Goal: Task Accomplishment & Management: Use online tool/utility

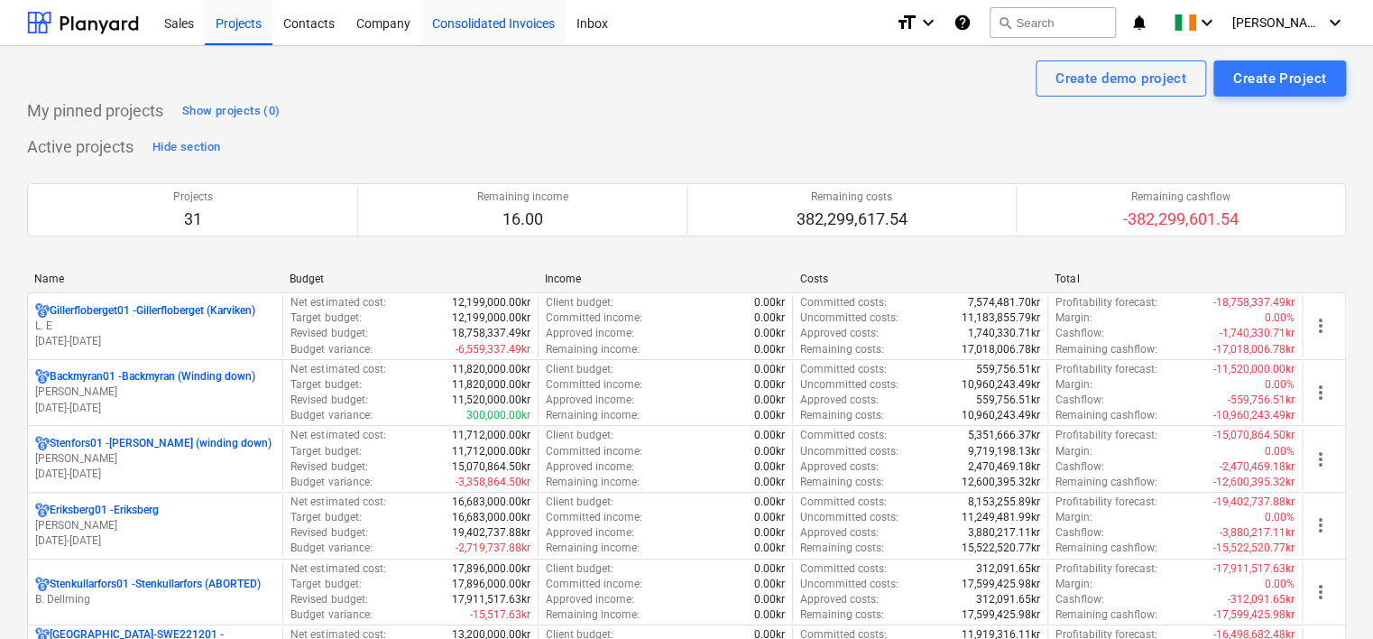
click at [509, 28] on div "Consolidated Invoices" at bounding box center [493, 22] width 144 height 46
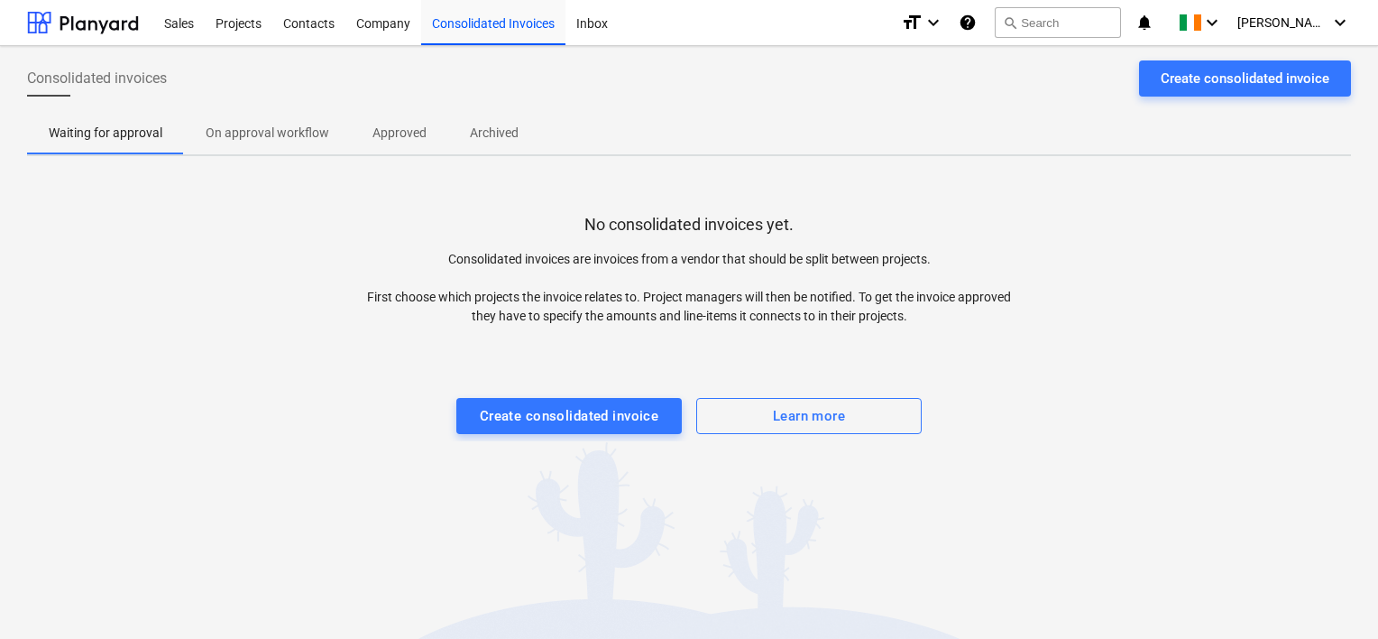
click at [394, 128] on p "Approved" at bounding box center [400, 133] width 54 height 19
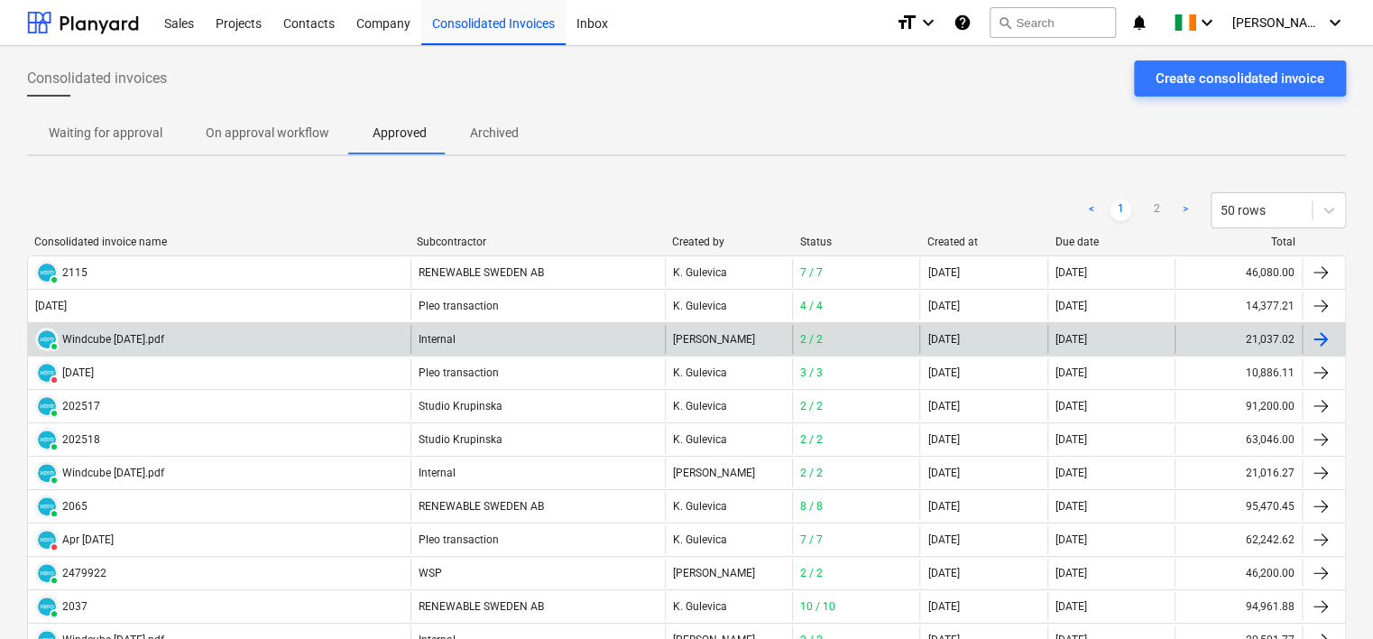
click at [431, 339] on div "Internal" at bounding box center [537, 339] width 254 height 29
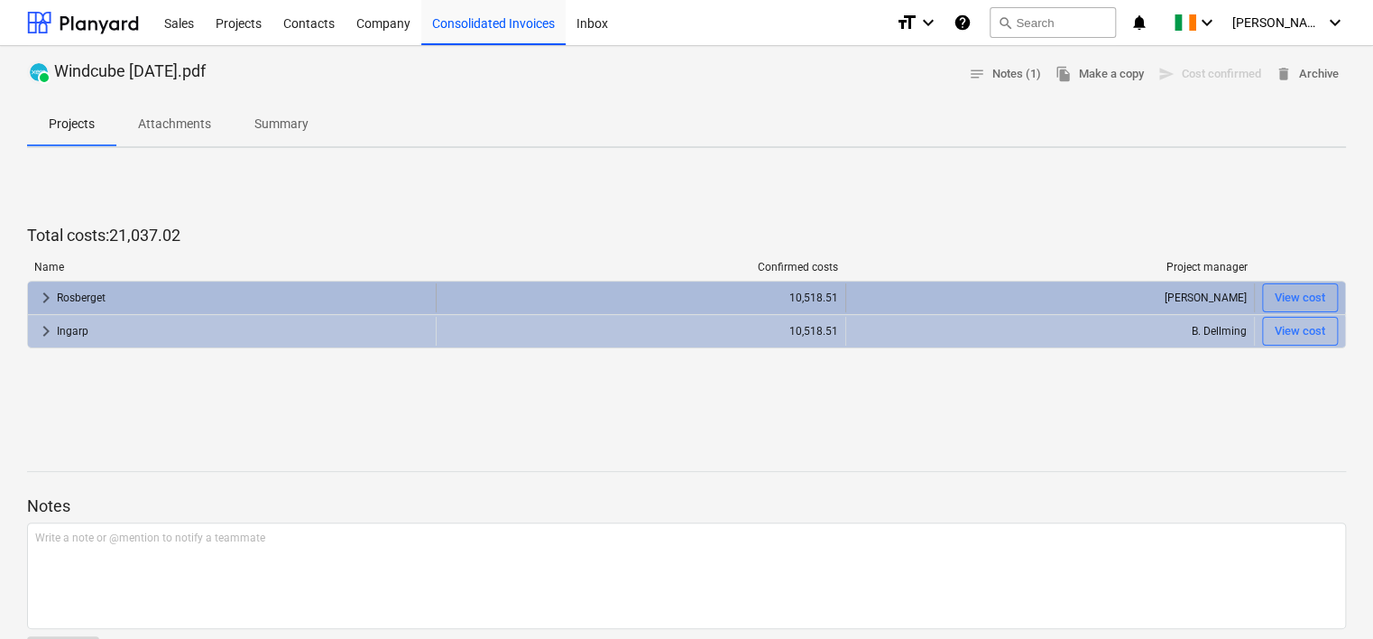
click at [90, 295] on div "Rosberget" at bounding box center [243, 297] width 372 height 29
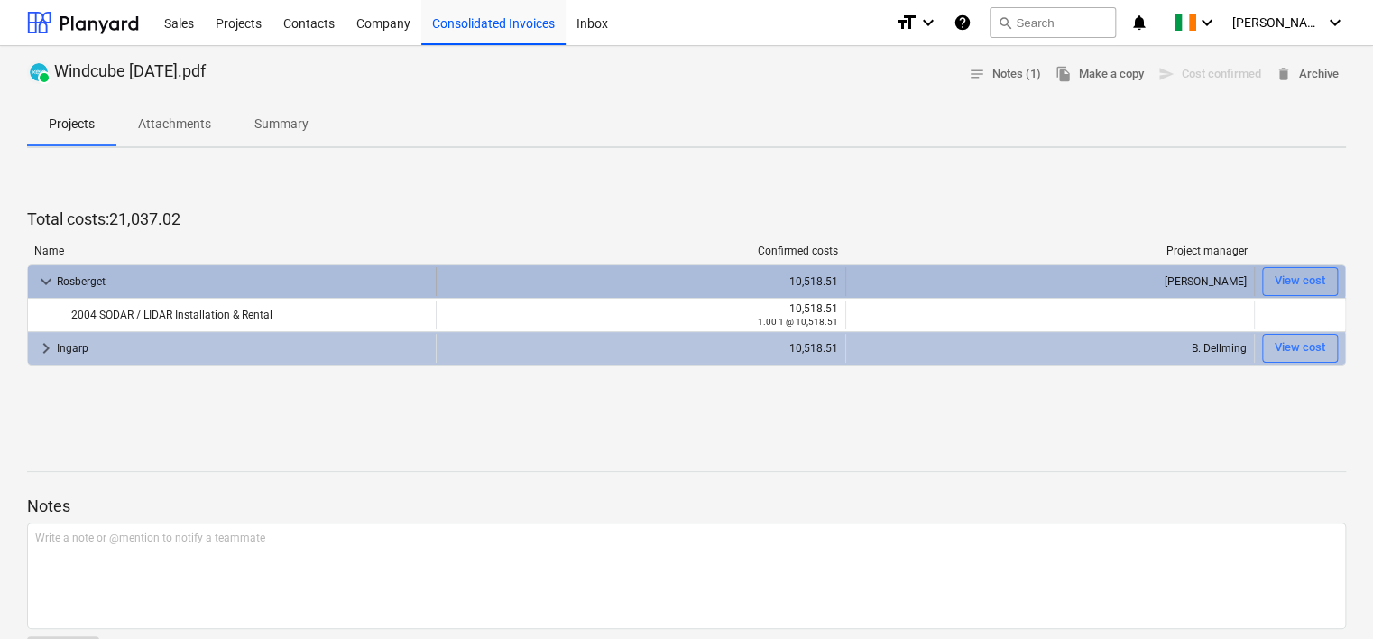
click at [91, 278] on div "Rosberget" at bounding box center [243, 281] width 372 height 29
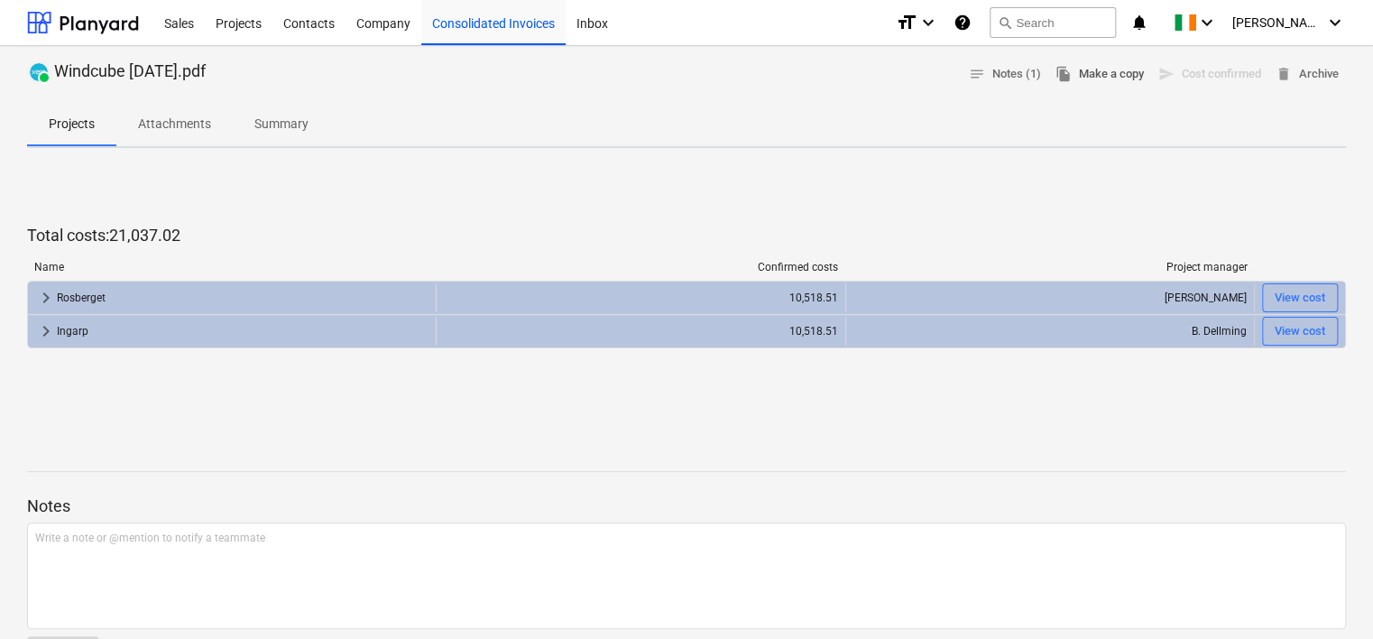
click at [1119, 78] on span "file_copy Make a copy" at bounding box center [1100, 74] width 88 height 21
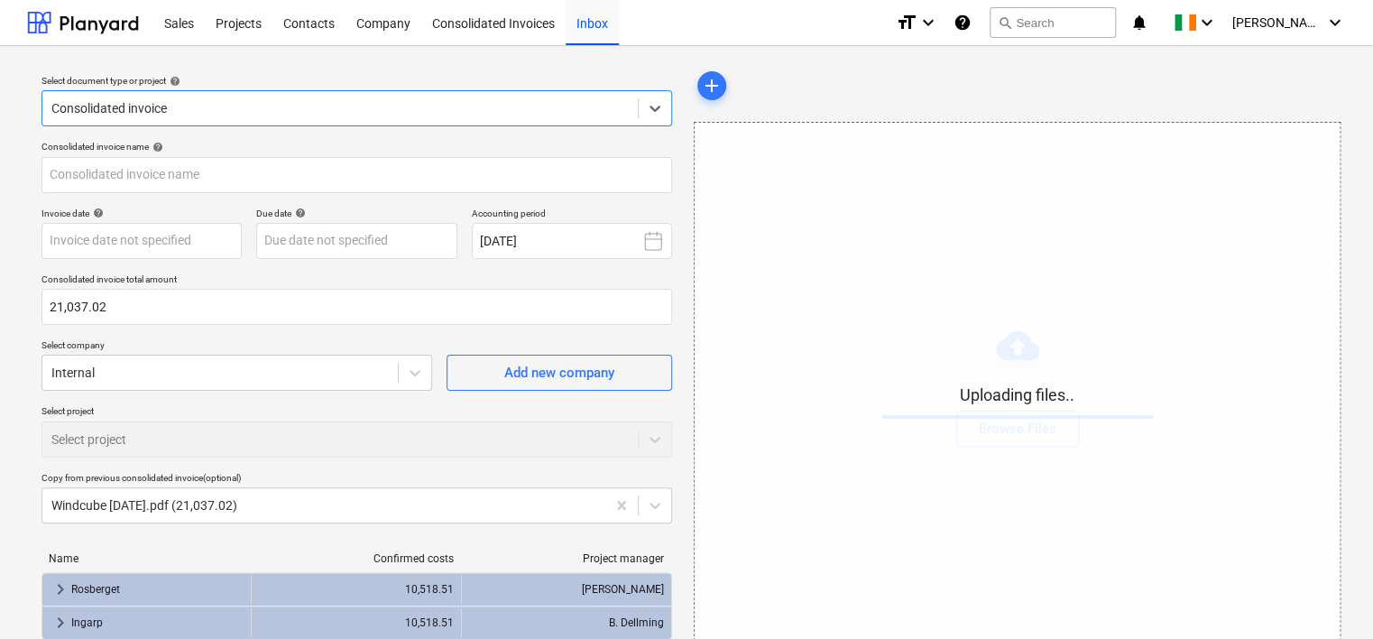
type input "Windcube - [DATE].pdf"
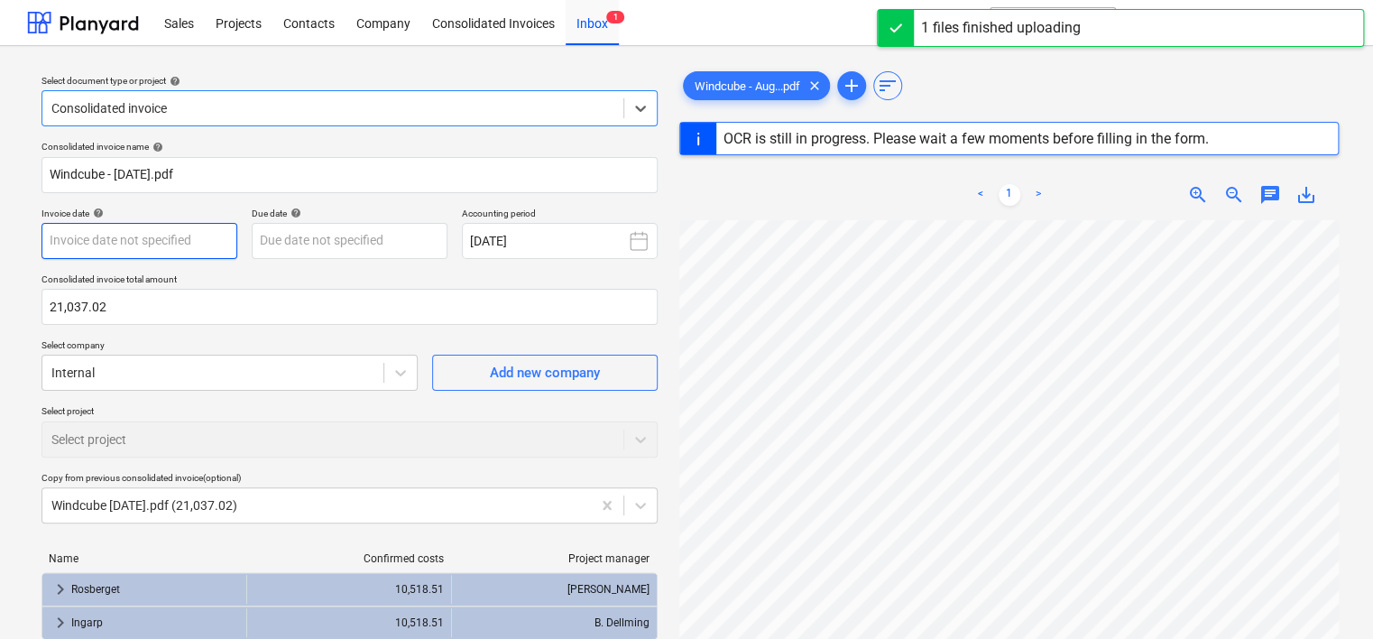
click at [189, 242] on body "Sales Projects Contacts Company Consolidated Invoices Inbox 1 format_size keybo…" at bounding box center [686, 319] width 1373 height 639
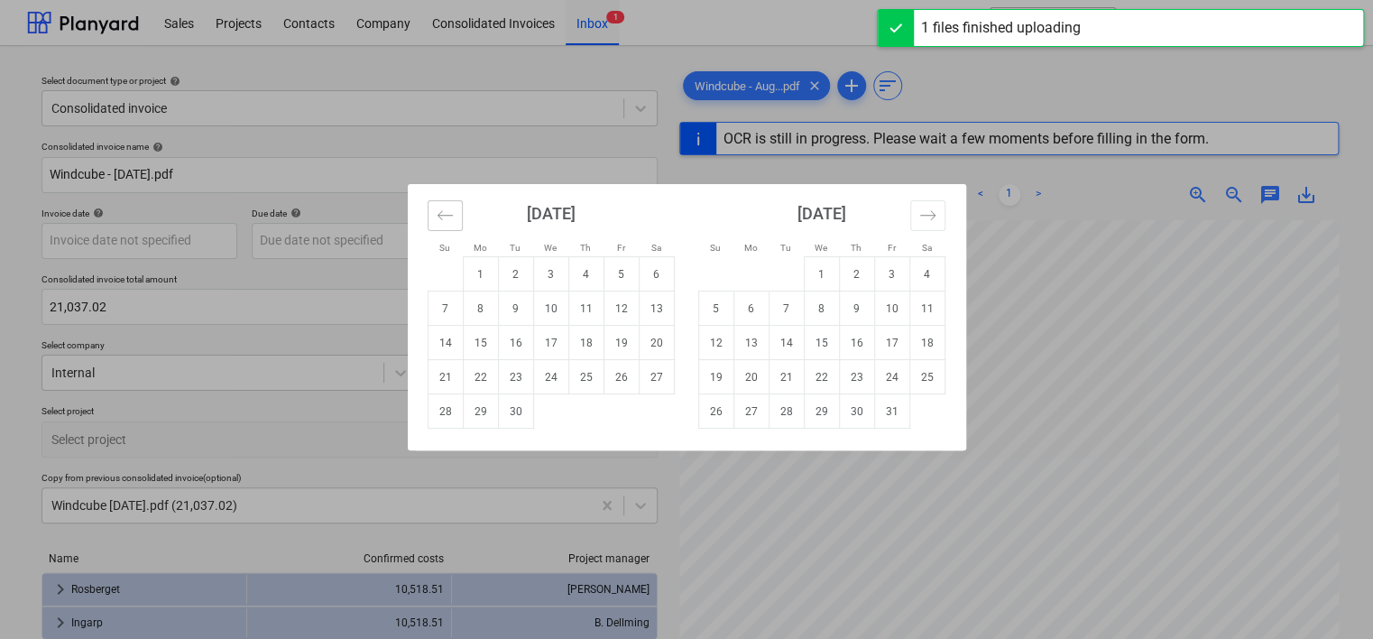
click at [439, 226] on button "Move backward to switch to the previous month." at bounding box center [445, 215] width 35 height 31
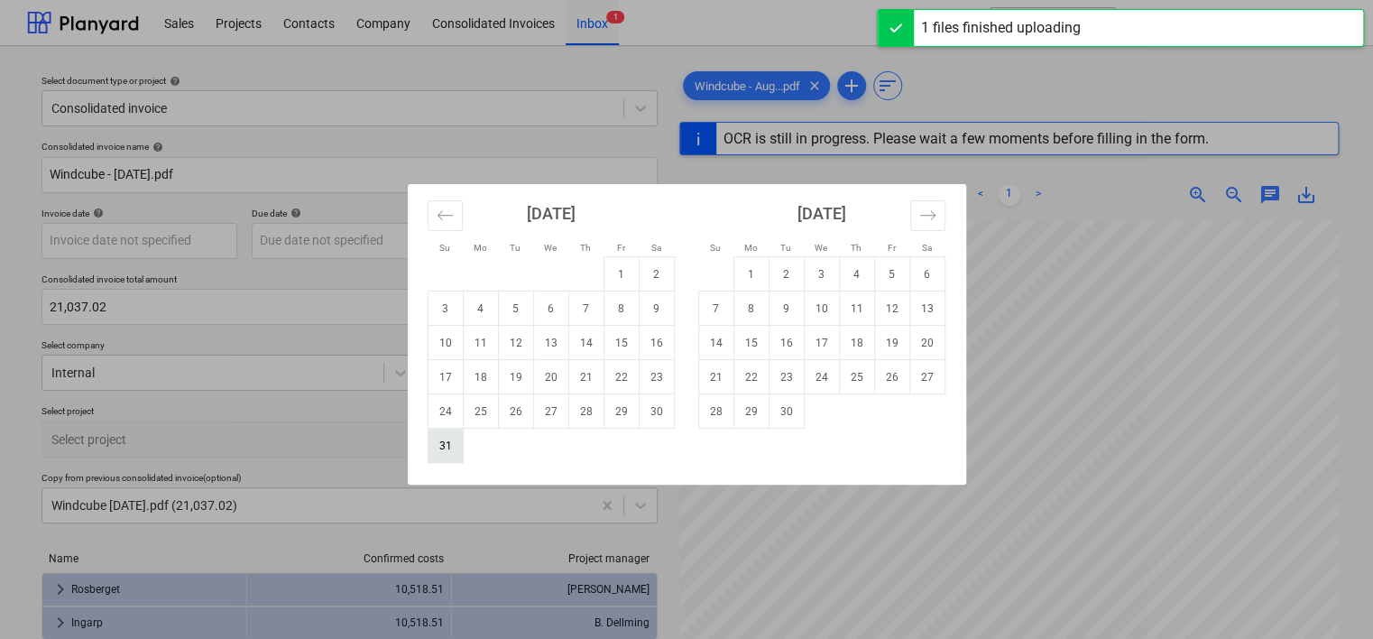
drag, startPoint x: 454, startPoint y: 444, endPoint x: 443, endPoint y: 410, distance: 35.1
click at [455, 444] on td "31" at bounding box center [445, 446] width 35 height 34
type input "[DATE]"
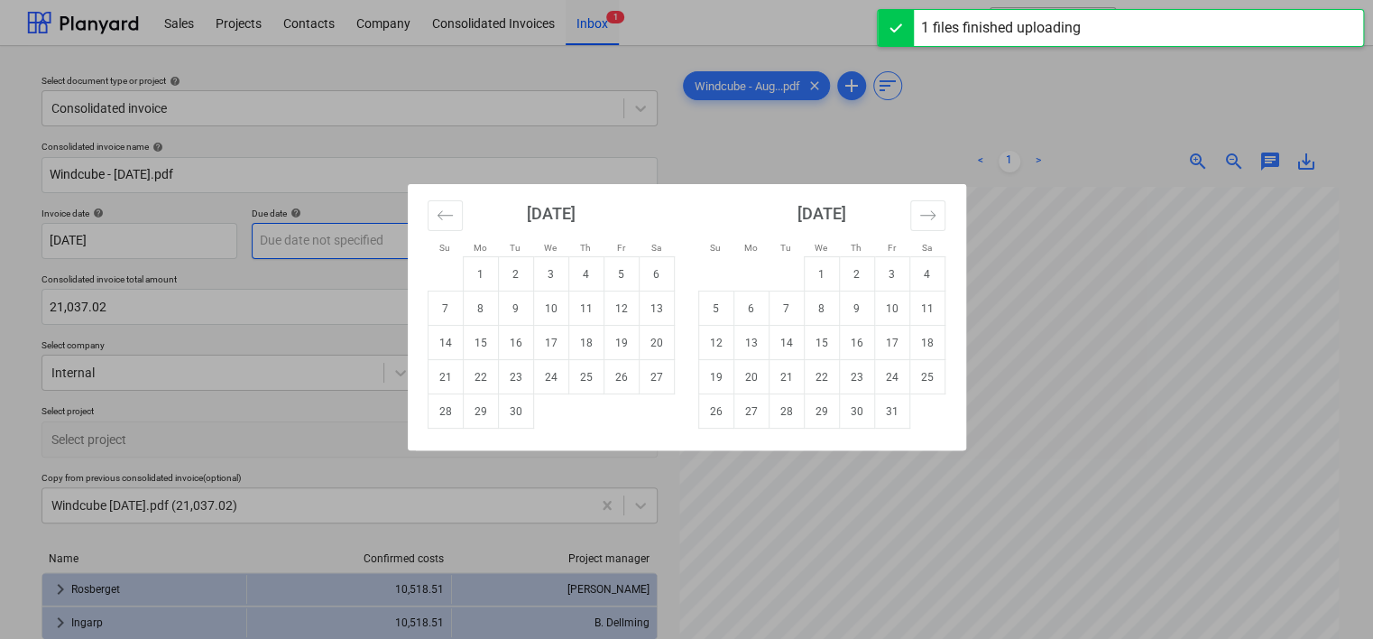
click at [395, 238] on body "Sales Projects Contacts Company Consolidated Invoices Inbox 1 format_size keybo…" at bounding box center [686, 319] width 1373 height 639
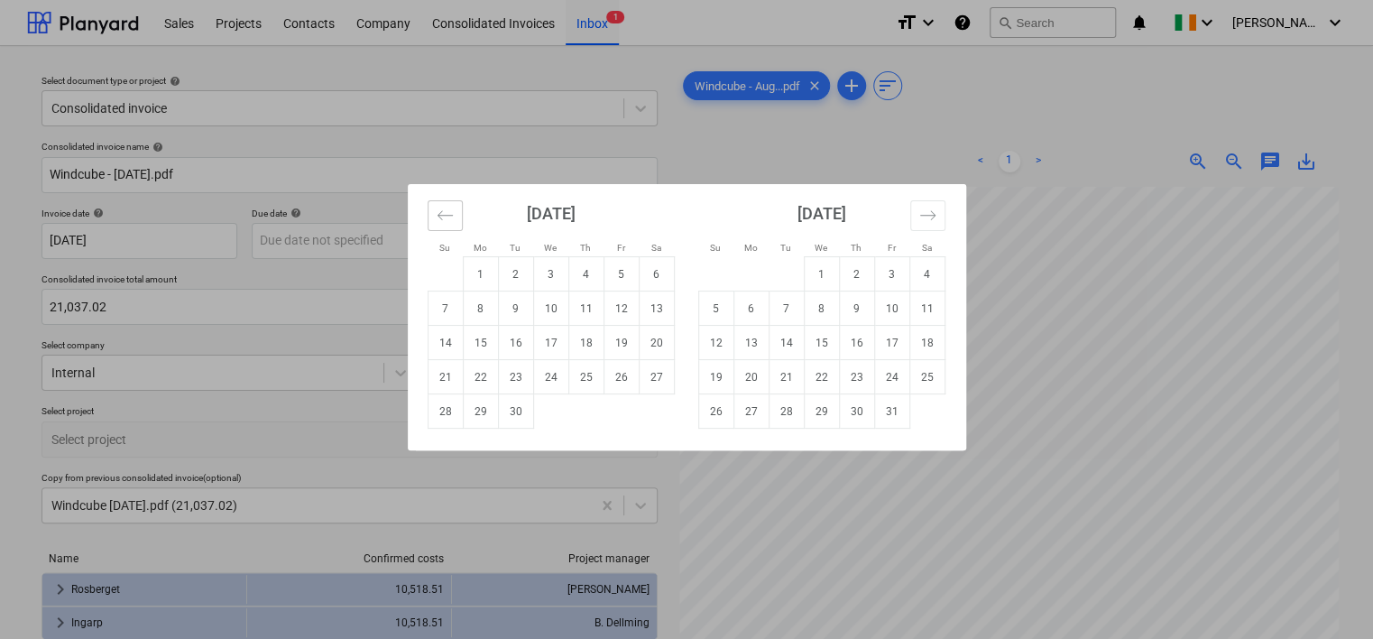
click at [450, 213] on icon "Move backward to switch to the previous month." at bounding box center [445, 215] width 17 height 17
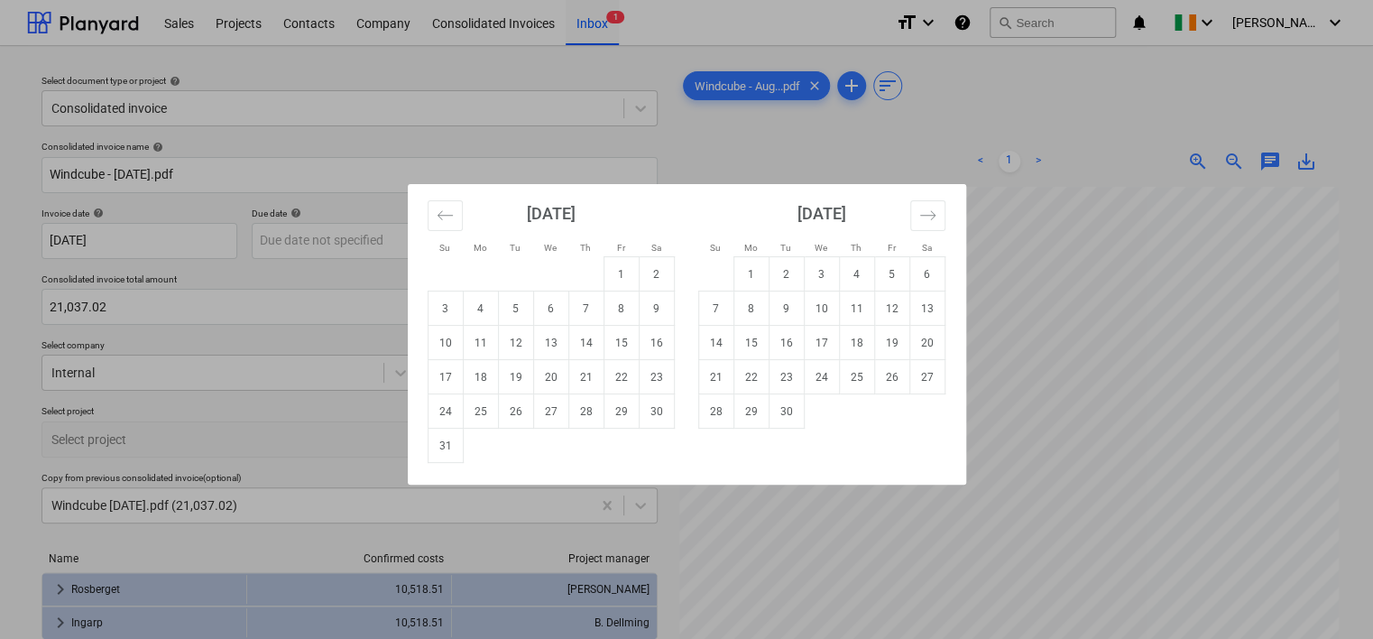
click at [447, 440] on td "31" at bounding box center [445, 446] width 35 height 34
type input "[DATE]"
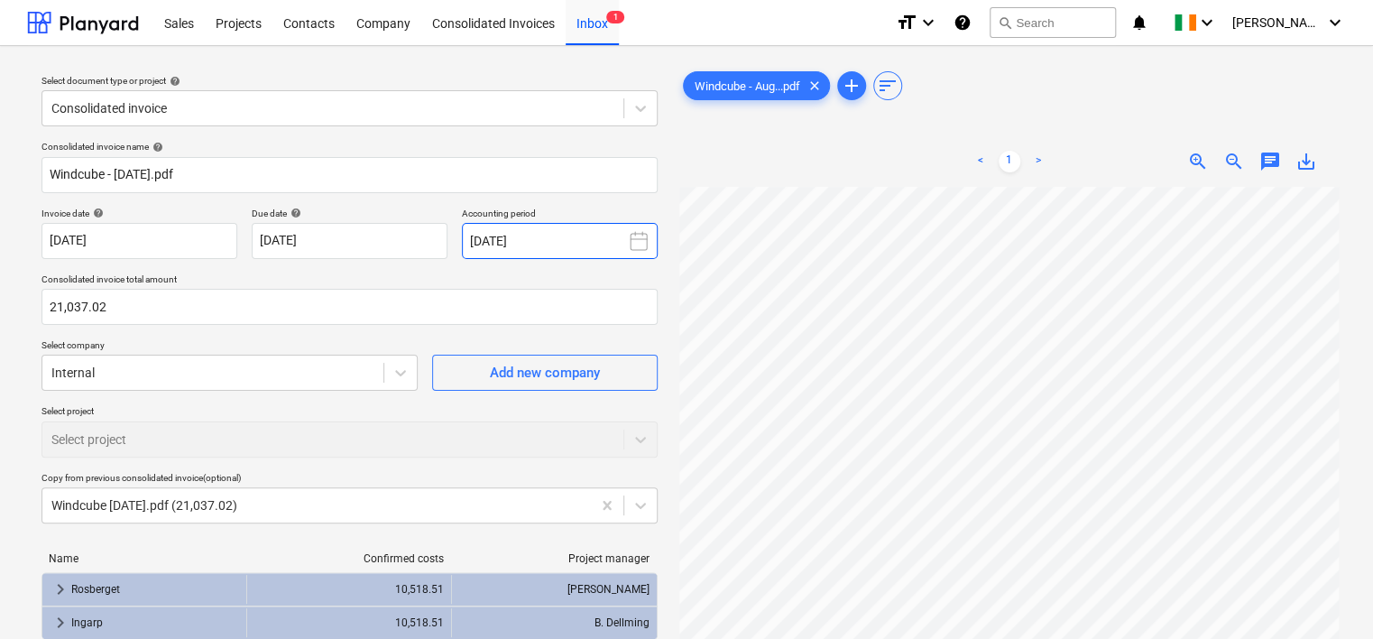
click at [547, 243] on button "[DATE]" at bounding box center [560, 241] width 196 height 36
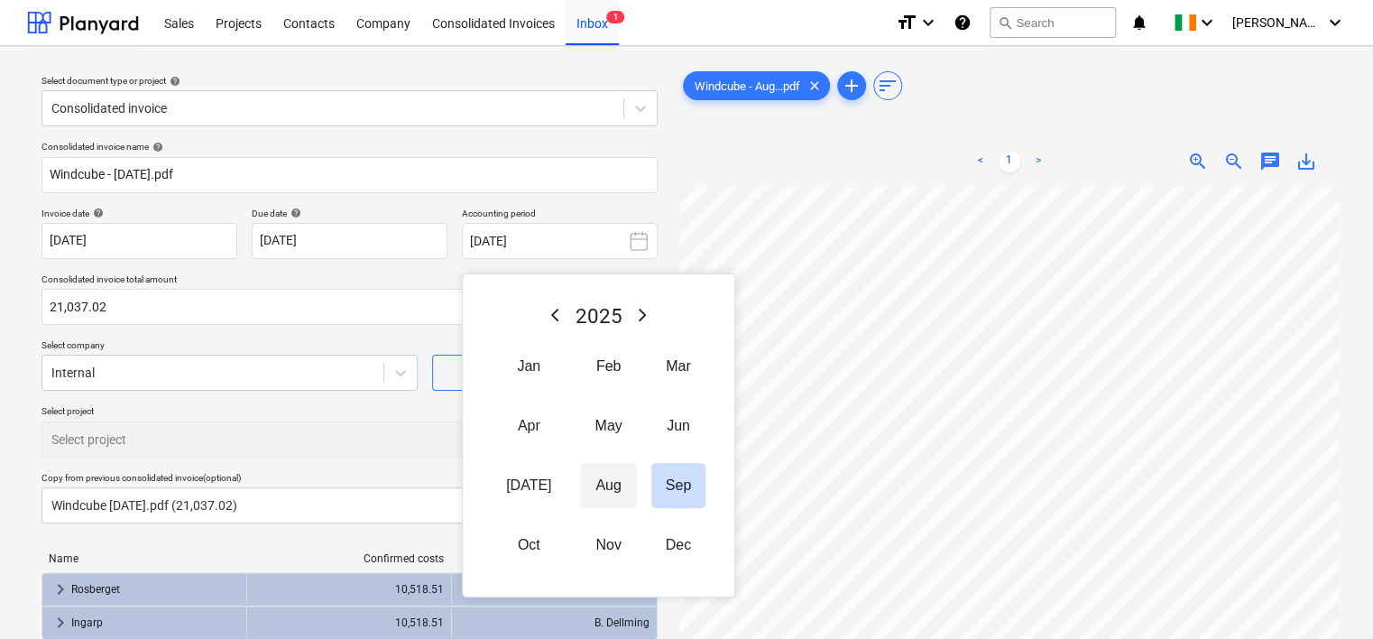
click at [585, 499] on button "Aug" at bounding box center [608, 485] width 56 height 45
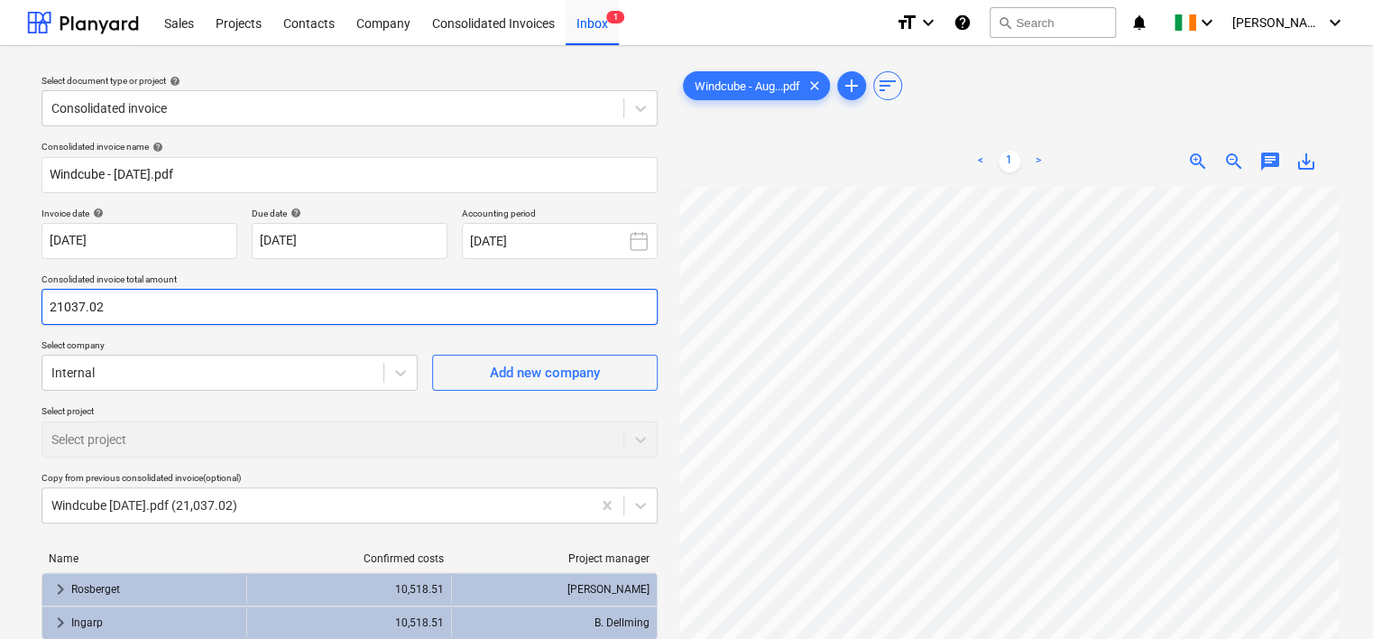
drag, startPoint x: 152, startPoint y: 310, endPoint x: 0, endPoint y: 281, distance: 154.3
click at [0, 281] on html "Sales Projects Contacts Company Consolidated Invoices Inbox 1 format_size keybo…" at bounding box center [686, 319] width 1373 height 639
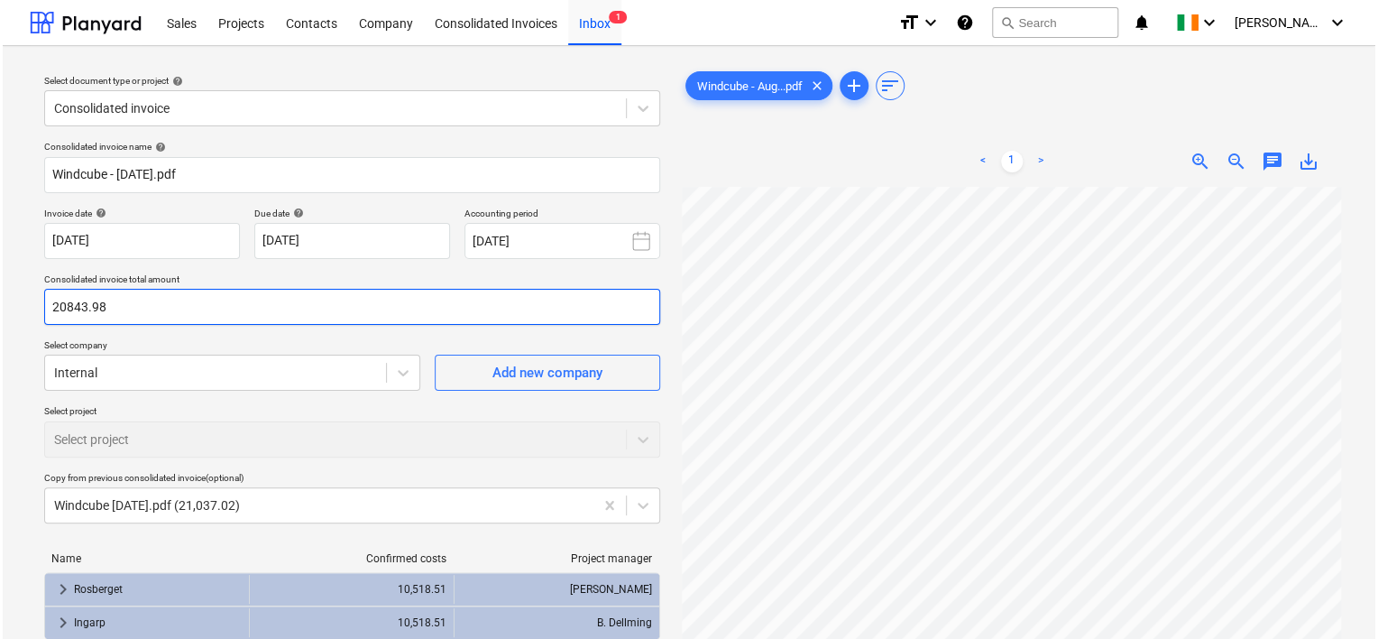
scroll to position [158, 0]
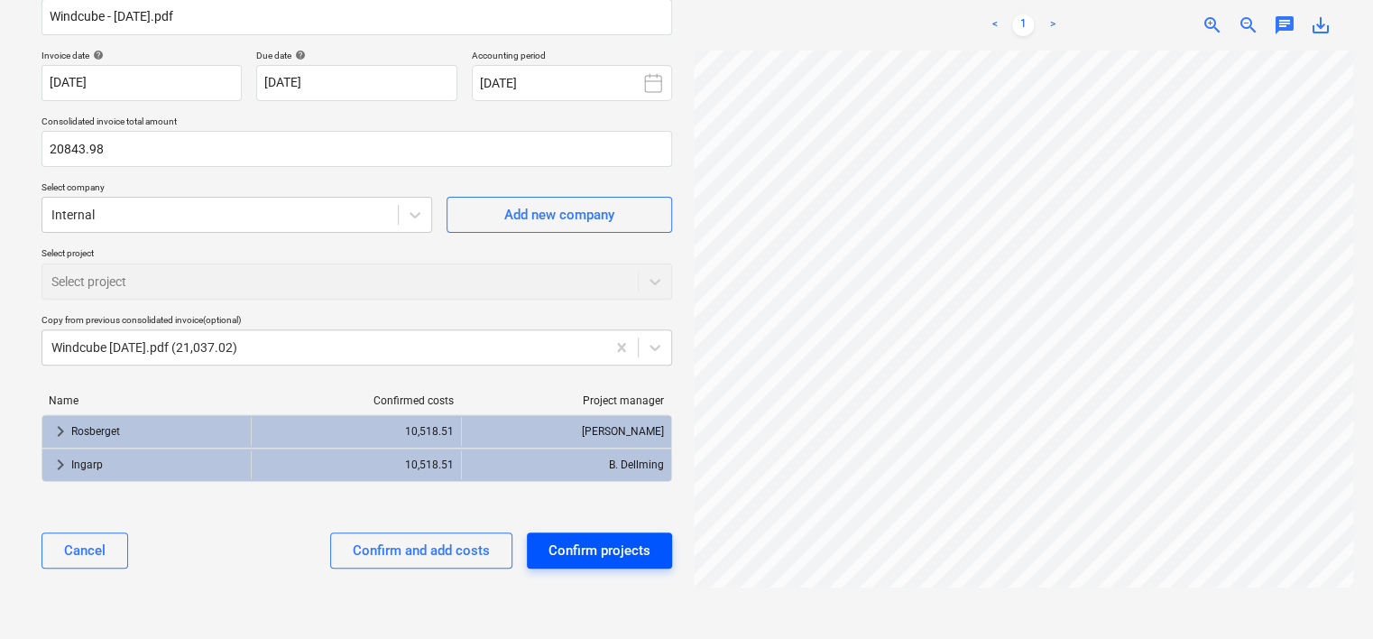
type input "20,843.98"
click at [619, 546] on div "Confirm projects" at bounding box center [599, 550] width 102 height 23
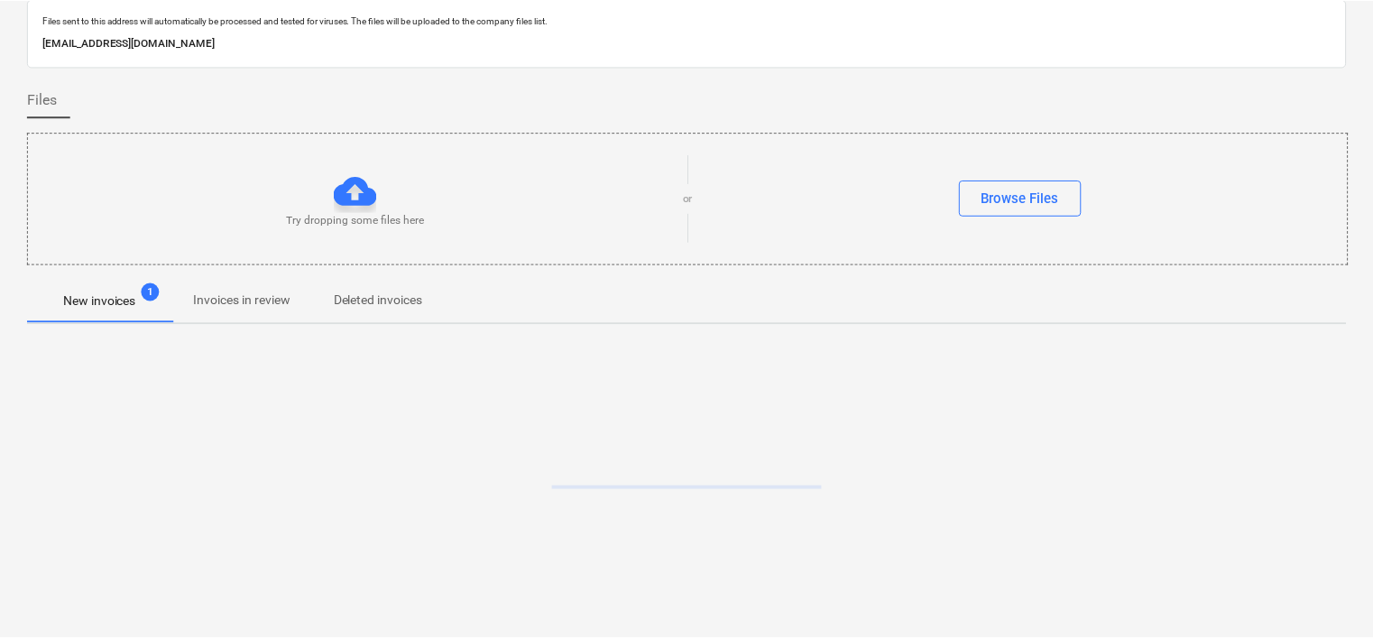
scroll to position [60, 0]
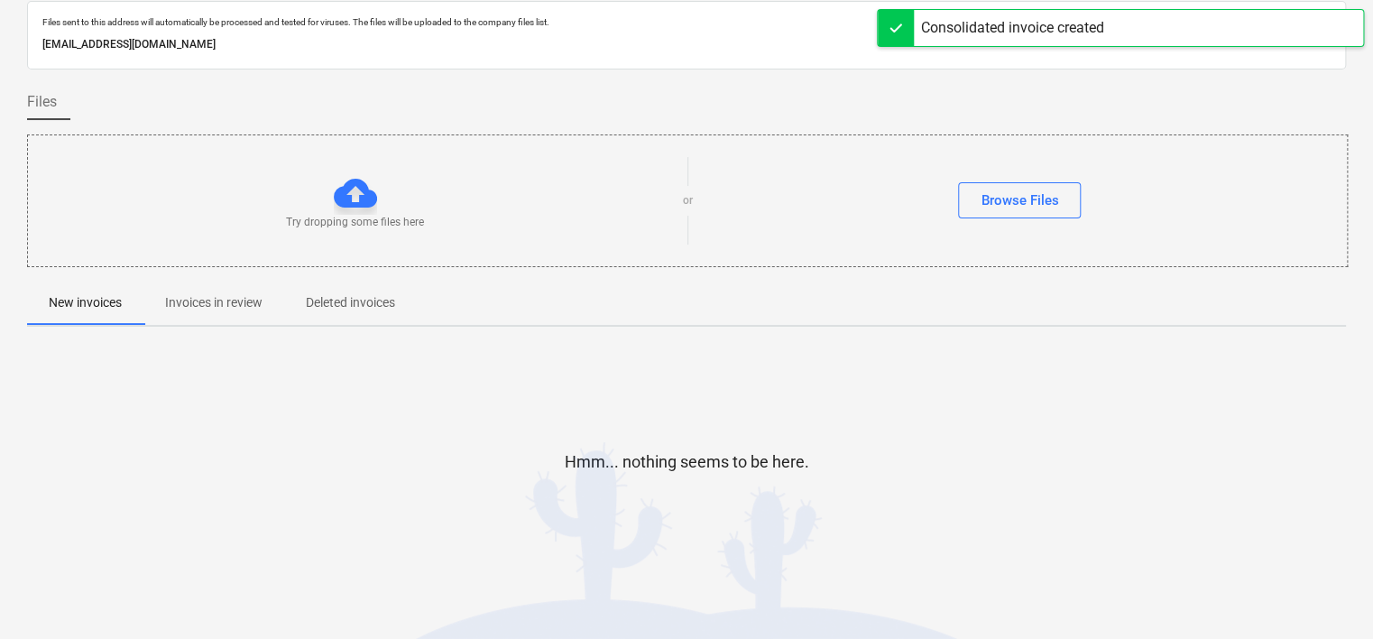
click at [192, 305] on p "Invoices in review" at bounding box center [213, 302] width 97 height 19
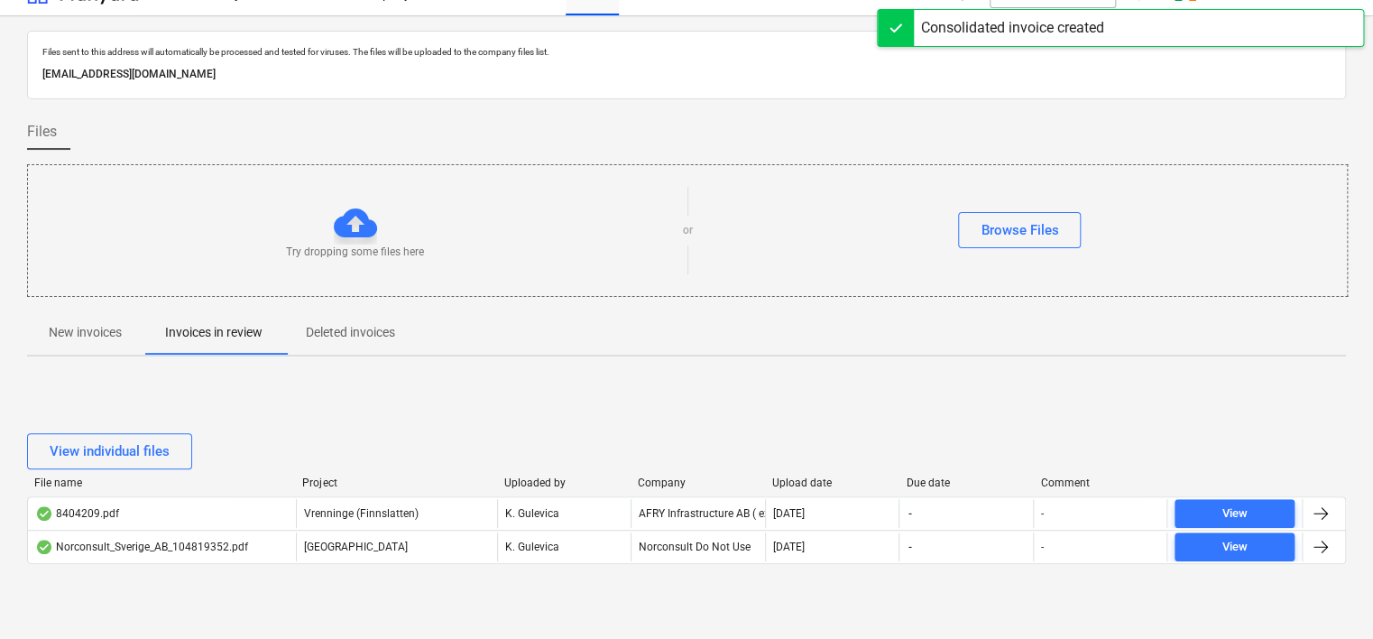
scroll to position [60, 0]
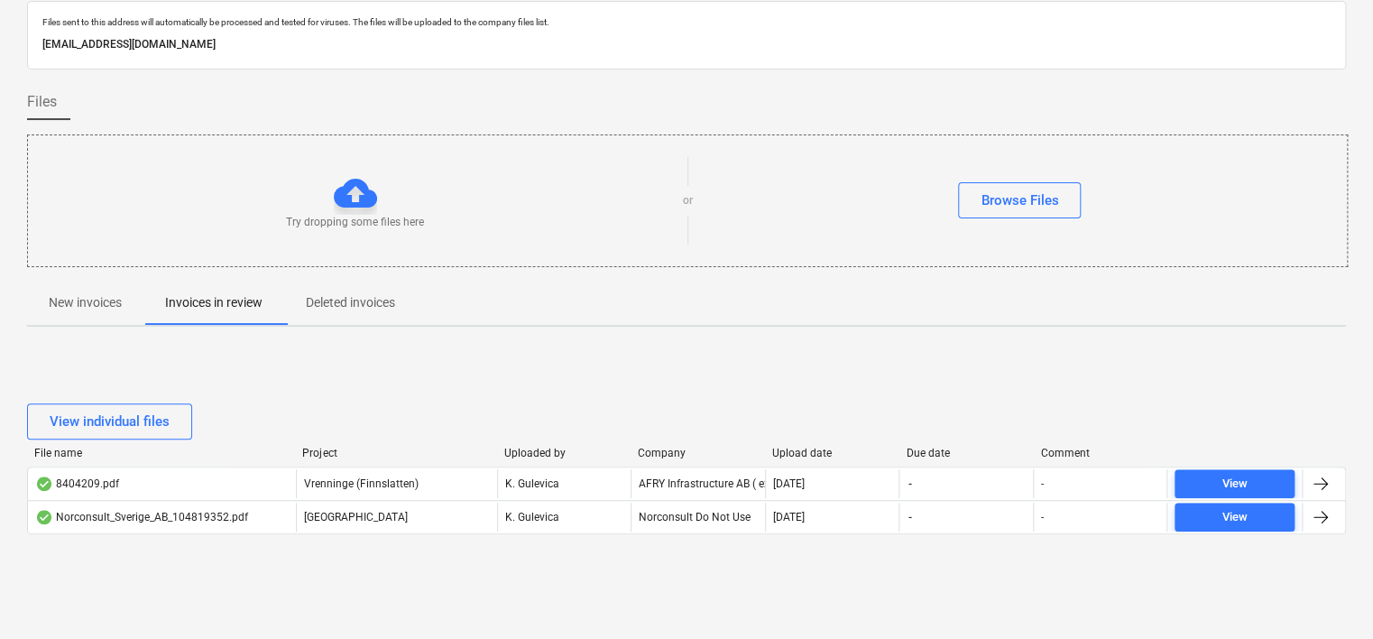
click at [97, 296] on p "New invoices" at bounding box center [85, 302] width 73 height 19
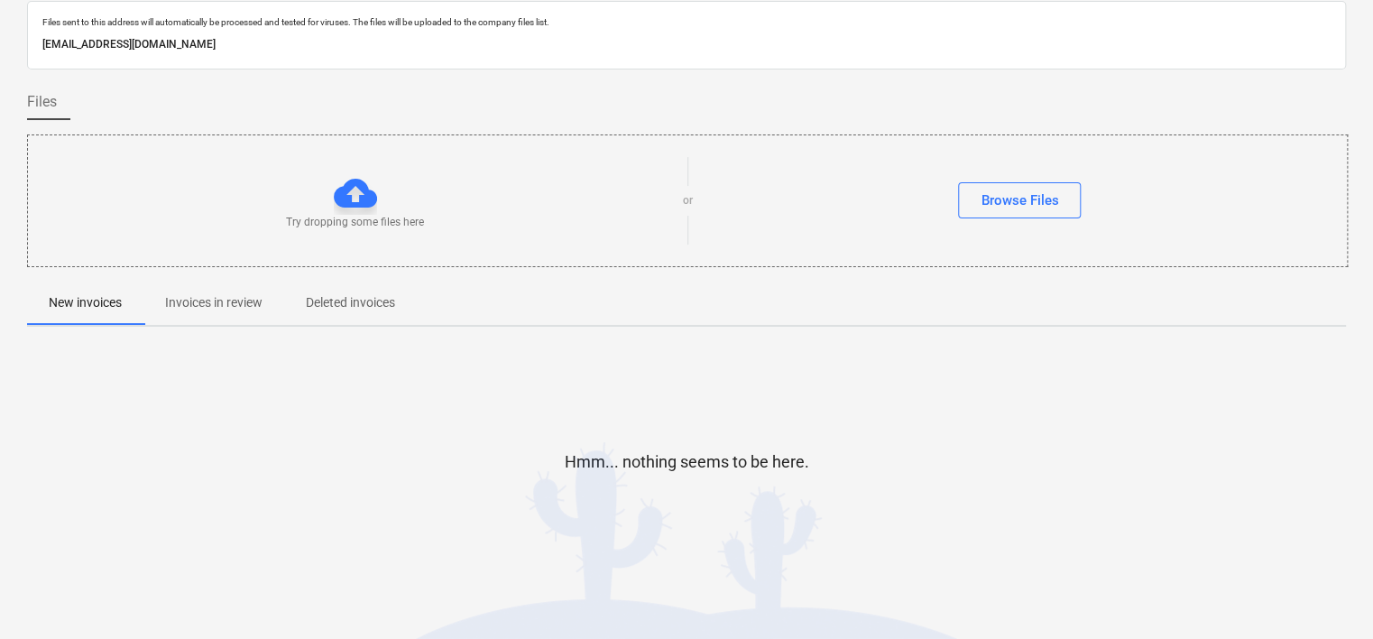
click at [325, 299] on p "Deleted invoices" at bounding box center [350, 302] width 89 height 19
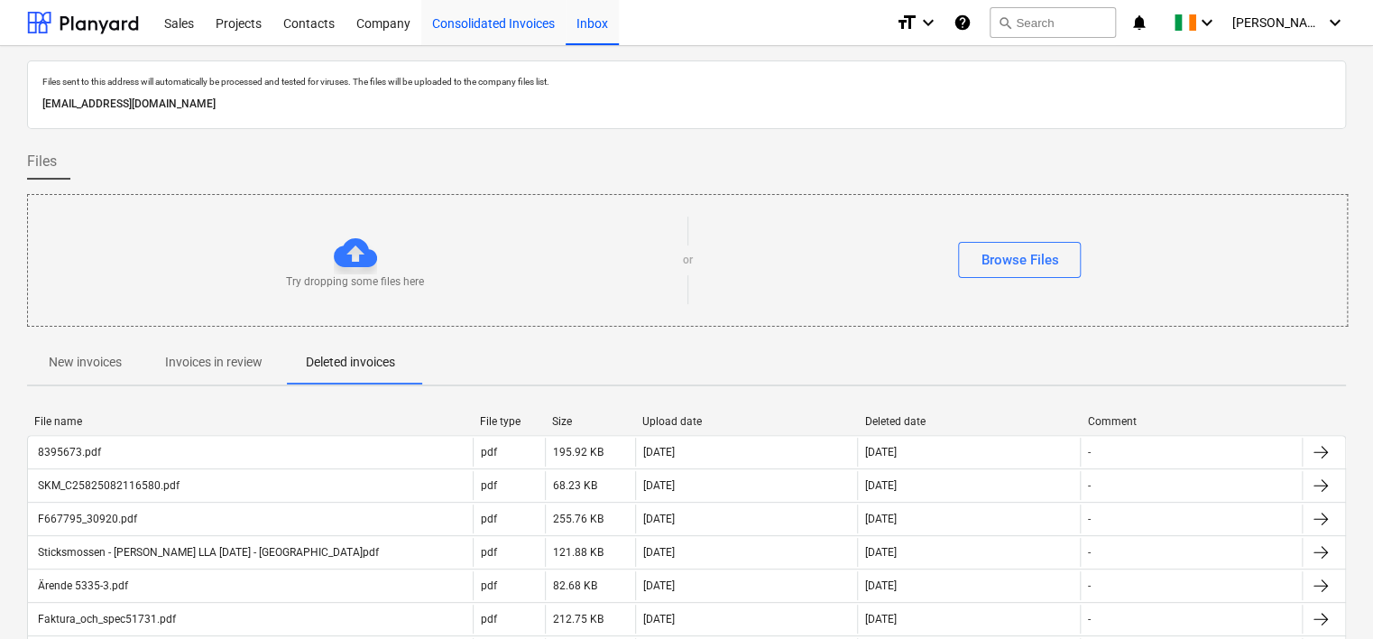
click at [507, 25] on div "Consolidated Invoices" at bounding box center [493, 22] width 144 height 46
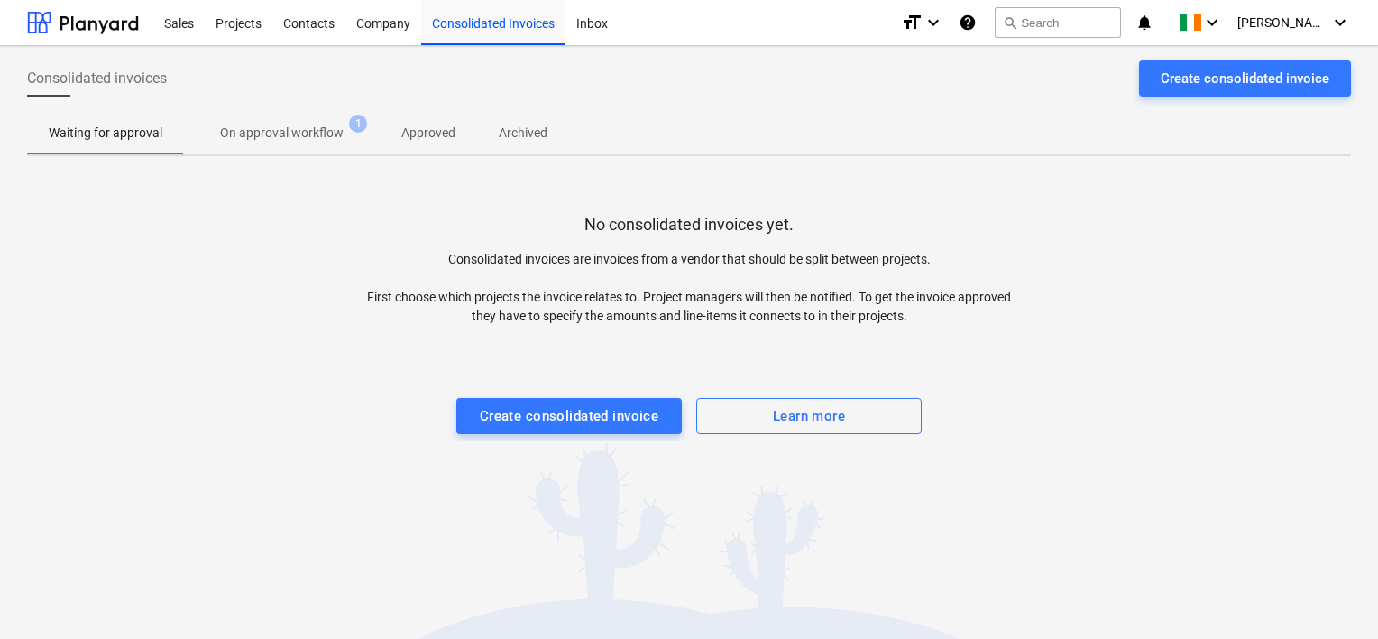
click at [291, 130] on p "On approval workflow" at bounding box center [282, 133] width 124 height 19
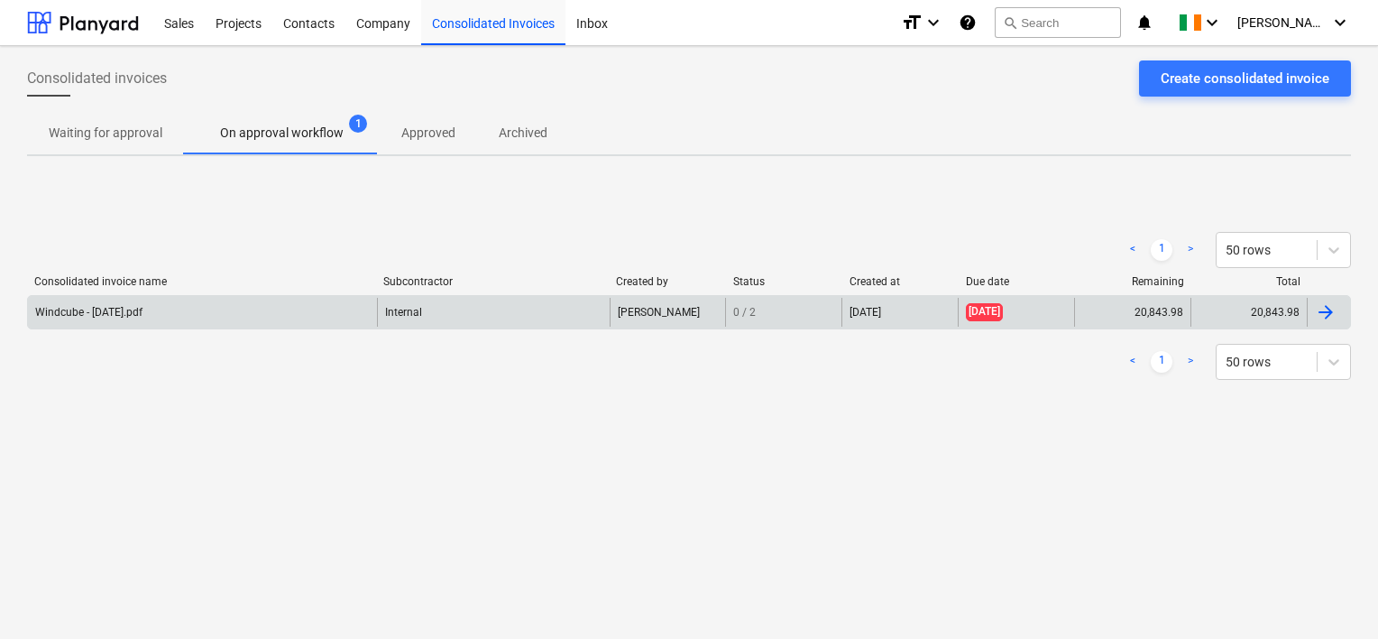
click at [143, 316] on div "Windcube - [DATE].pdf" at bounding box center [88, 312] width 107 height 13
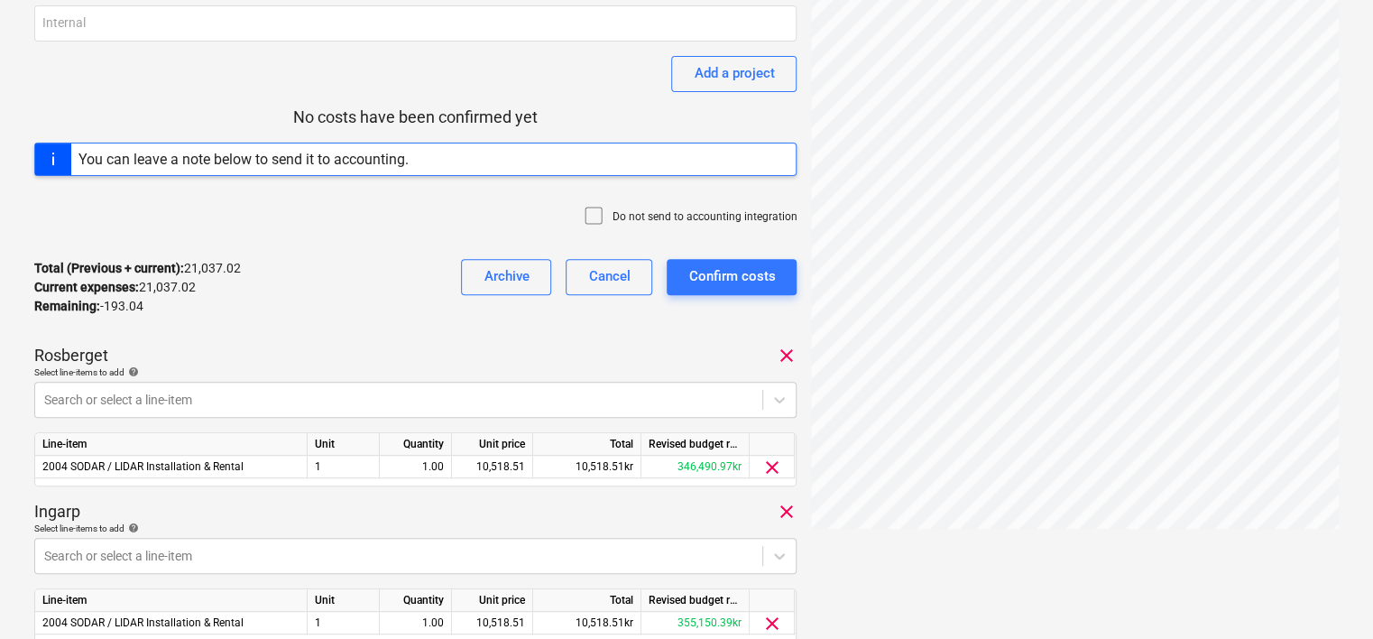
scroll to position [361, 0]
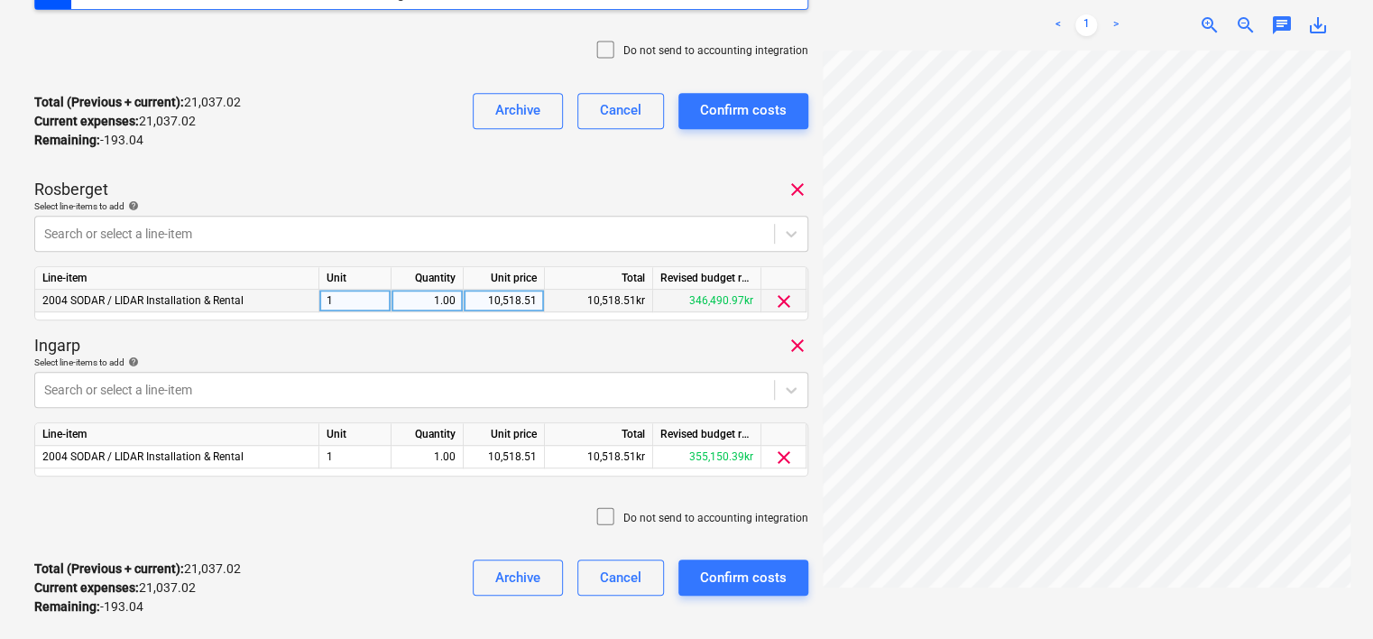
click at [516, 297] on div "10,518.51" at bounding box center [504, 301] width 66 height 23
type input "10421.99"
click at [512, 458] on div "10,518.51" at bounding box center [504, 457] width 66 height 23
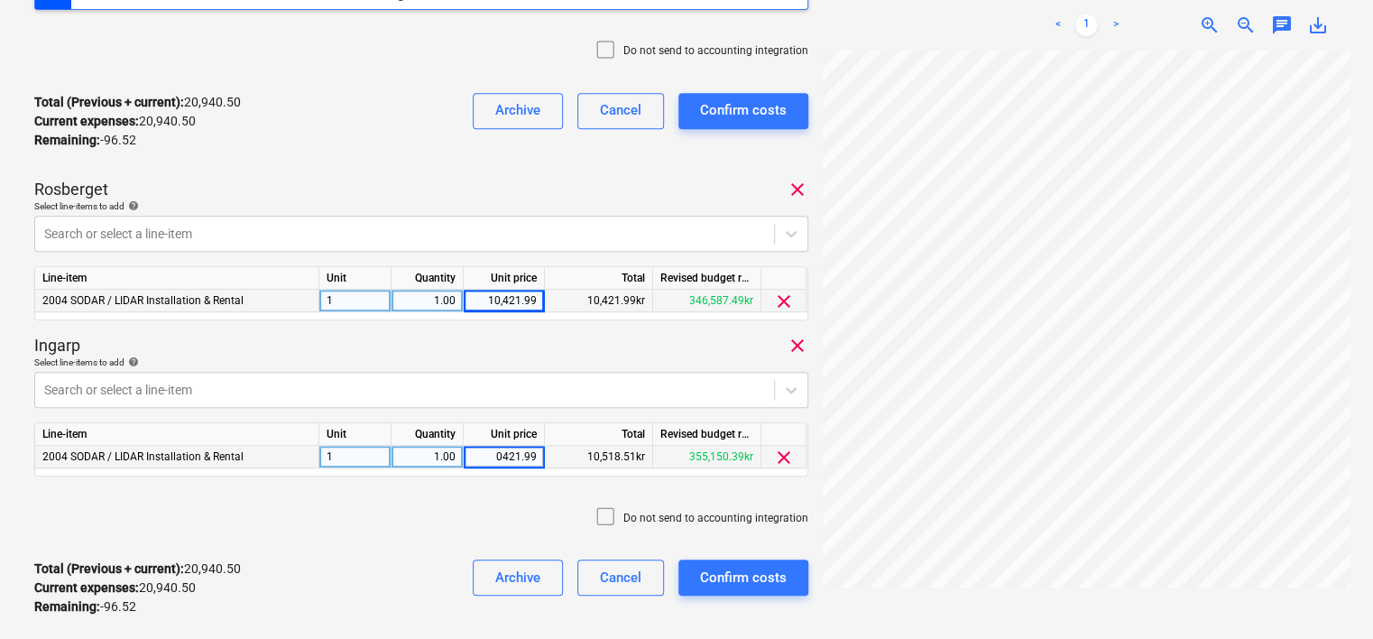
type input "10421.99"
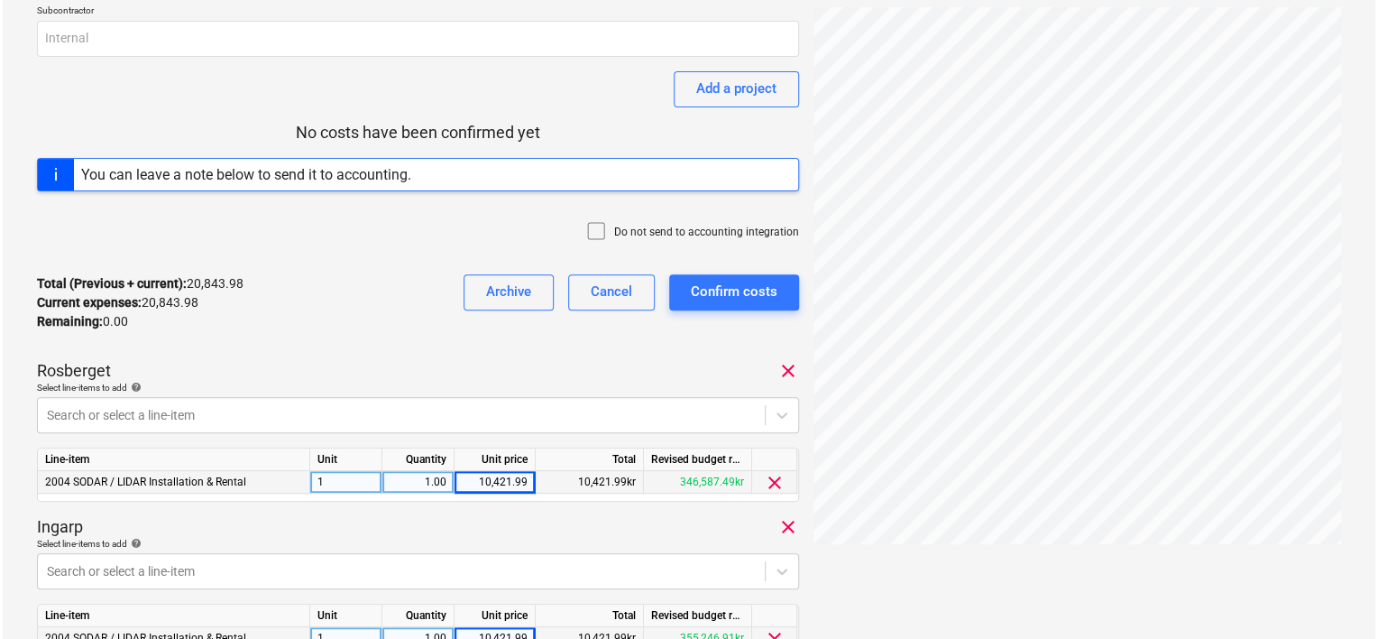
scroll to position [613, 0]
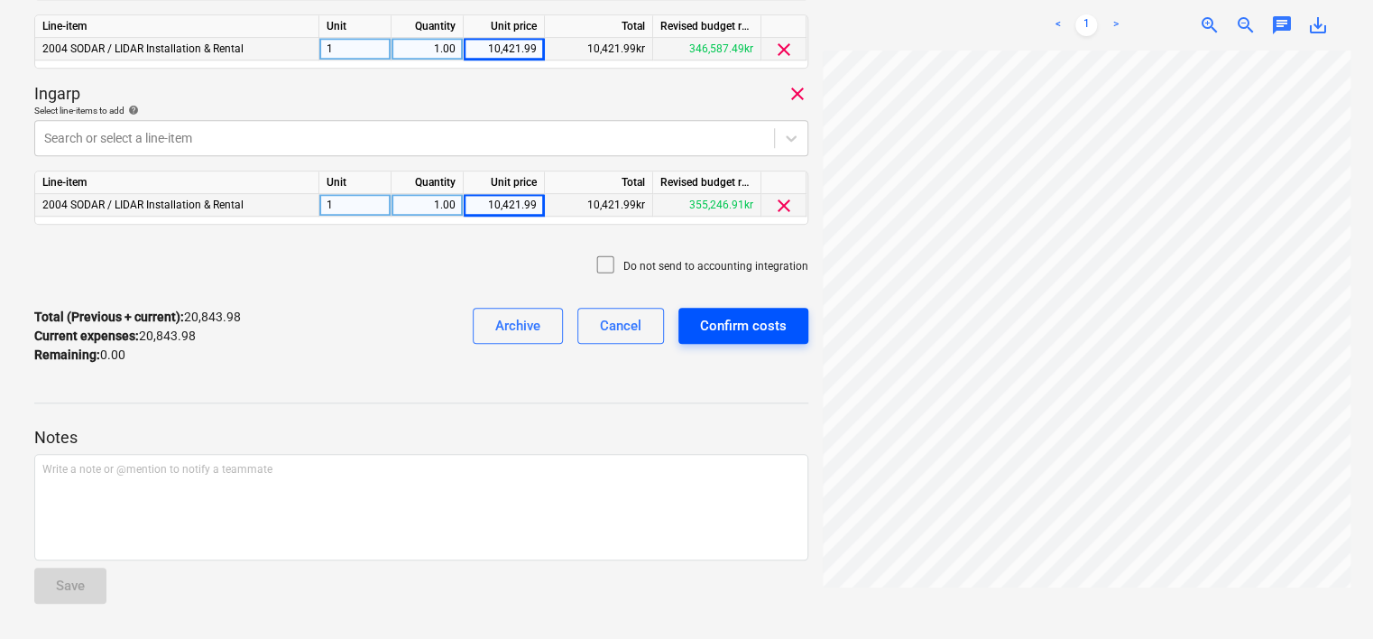
click at [765, 311] on button "Confirm costs" at bounding box center [743, 326] width 130 height 36
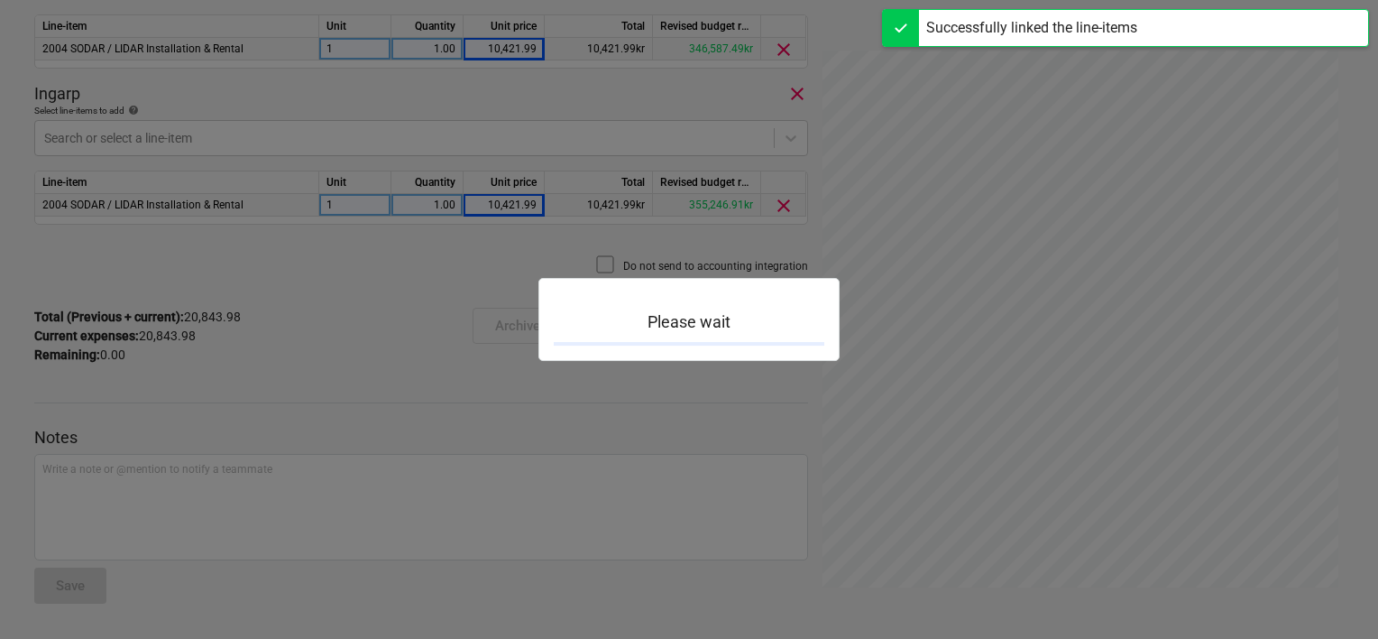
scroll to position [180, 0]
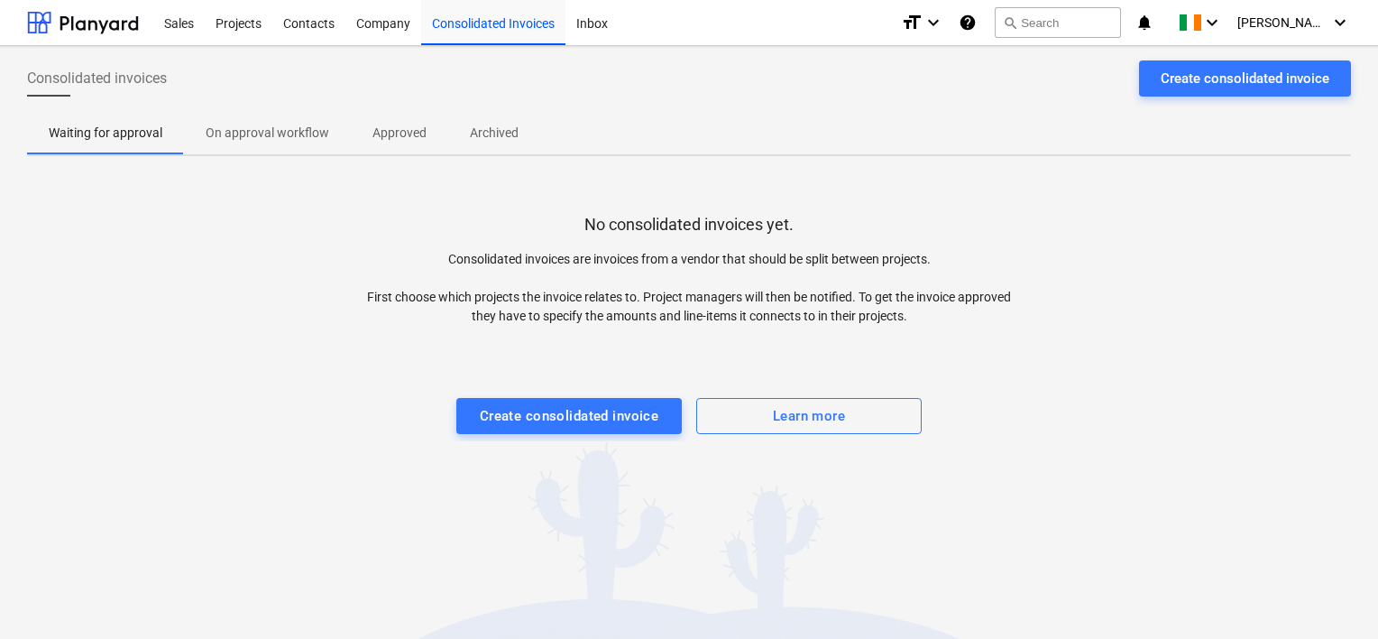
click at [272, 144] on span "On approval workflow" at bounding box center [267, 133] width 167 height 30
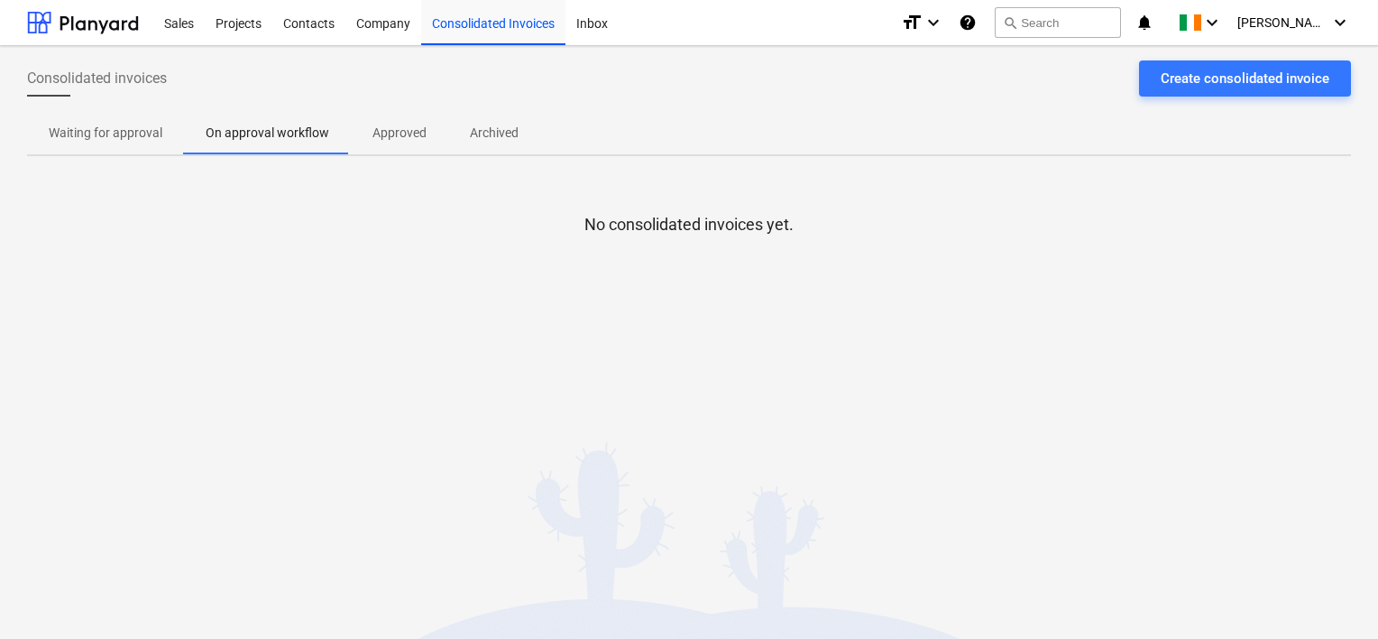
click at [386, 133] on p "Approved" at bounding box center [400, 133] width 54 height 19
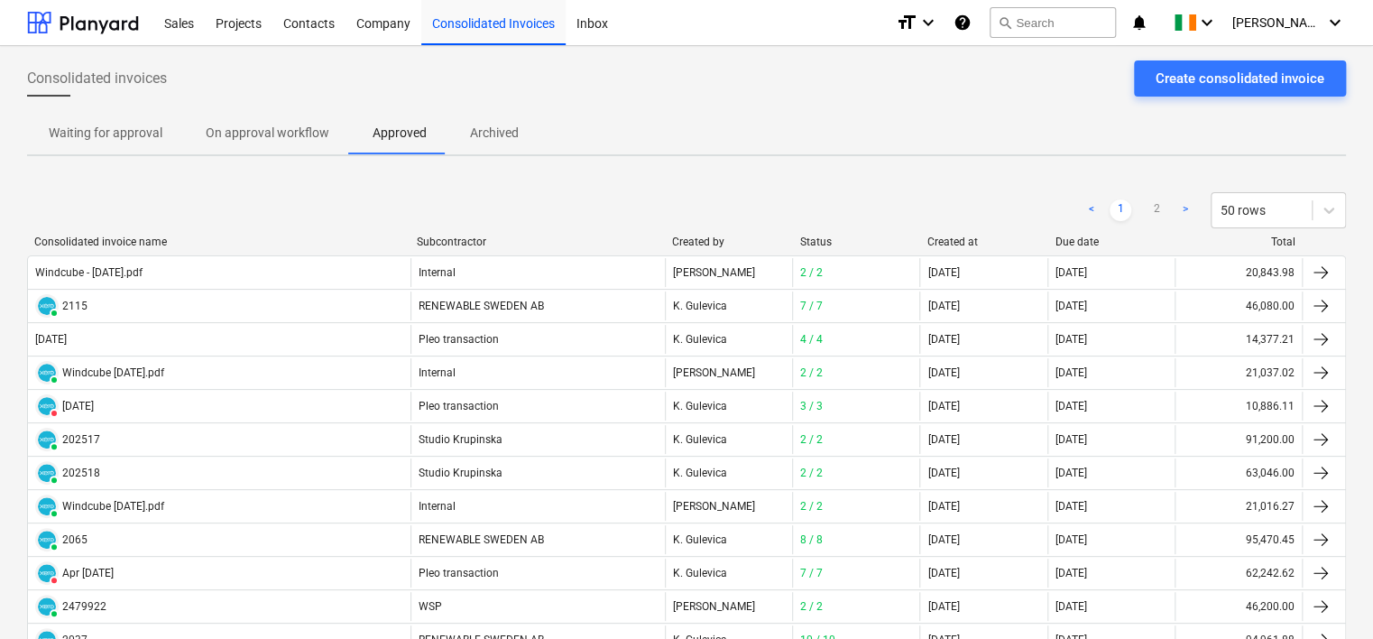
click at [1365, 25] on div "Successfully linked the line-items" at bounding box center [1120, 18] width 505 height 36
click at [1321, 22] on div "Successfully linked the line-items" at bounding box center [1120, 19] width 487 height 38
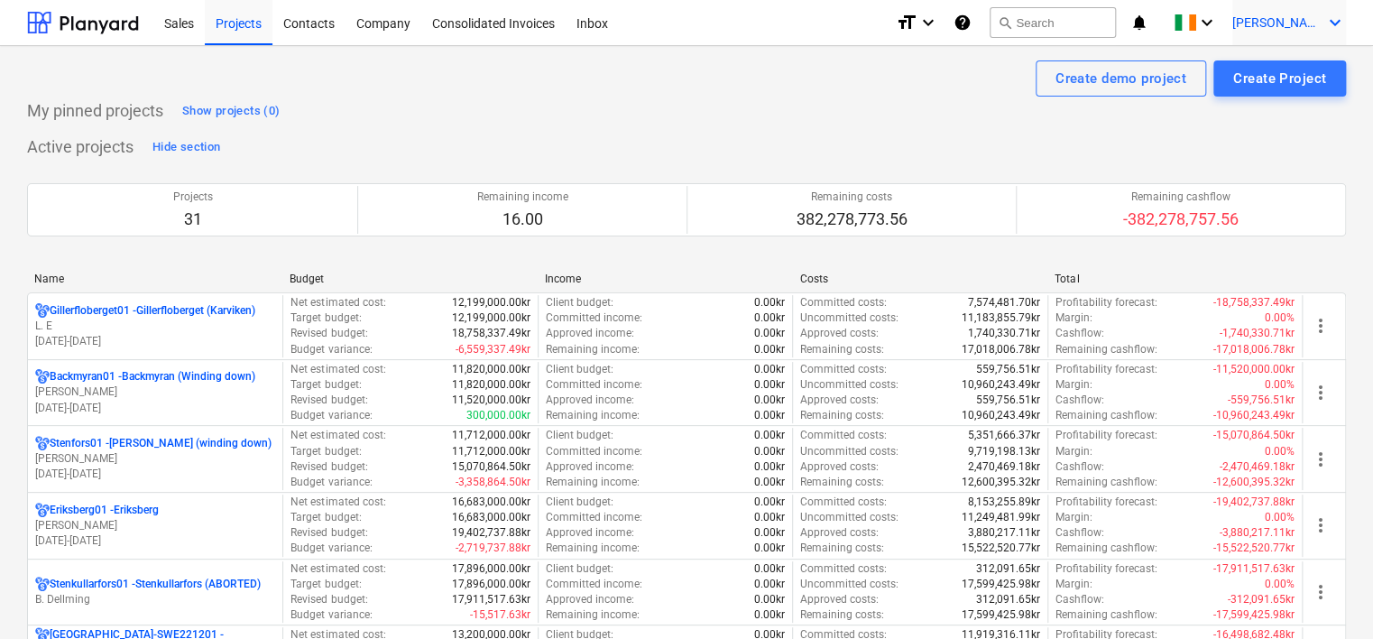
click at [1314, 25] on span "[PERSON_NAME]" at bounding box center [1277, 22] width 90 height 14
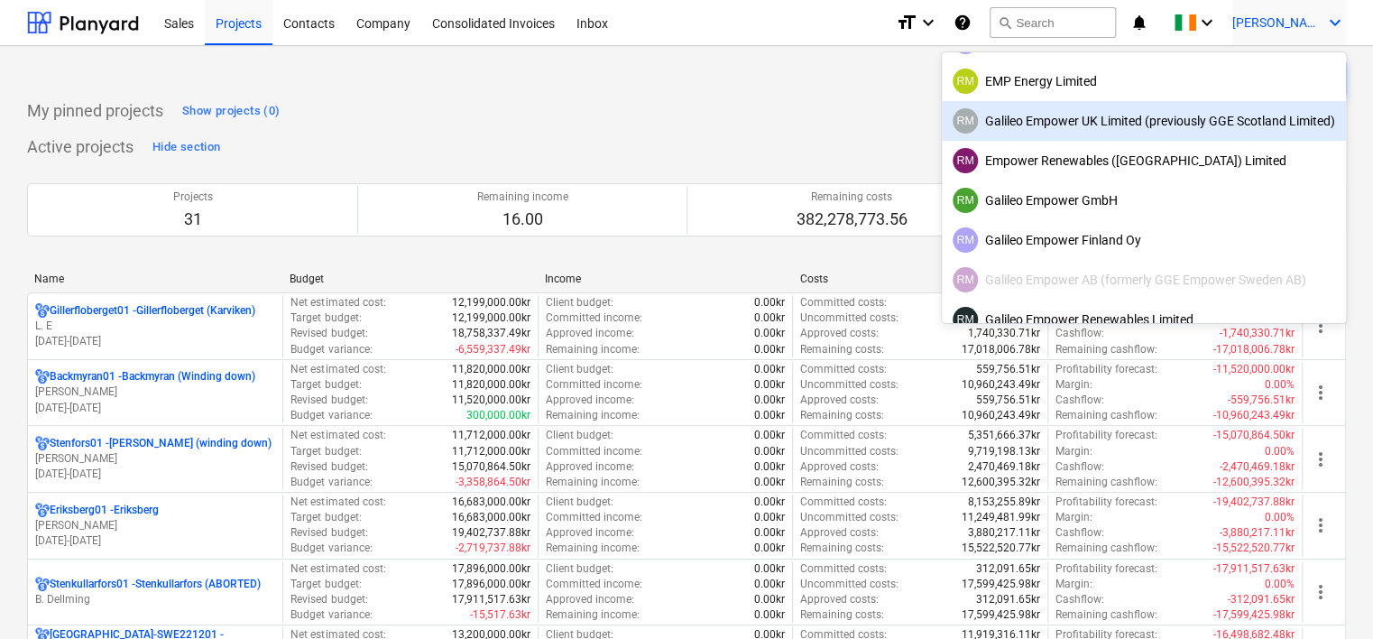
scroll to position [90, 0]
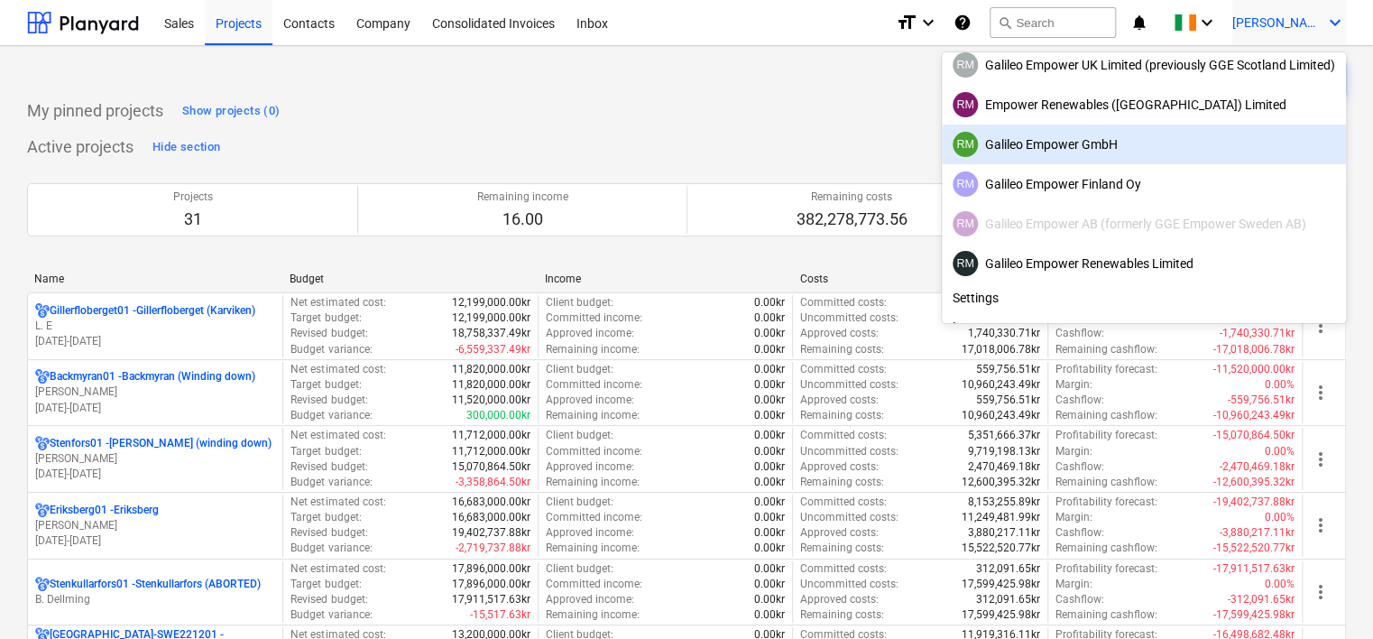
click at [1102, 152] on div "RM Galileo Empower GmbH" at bounding box center [1144, 144] width 383 height 25
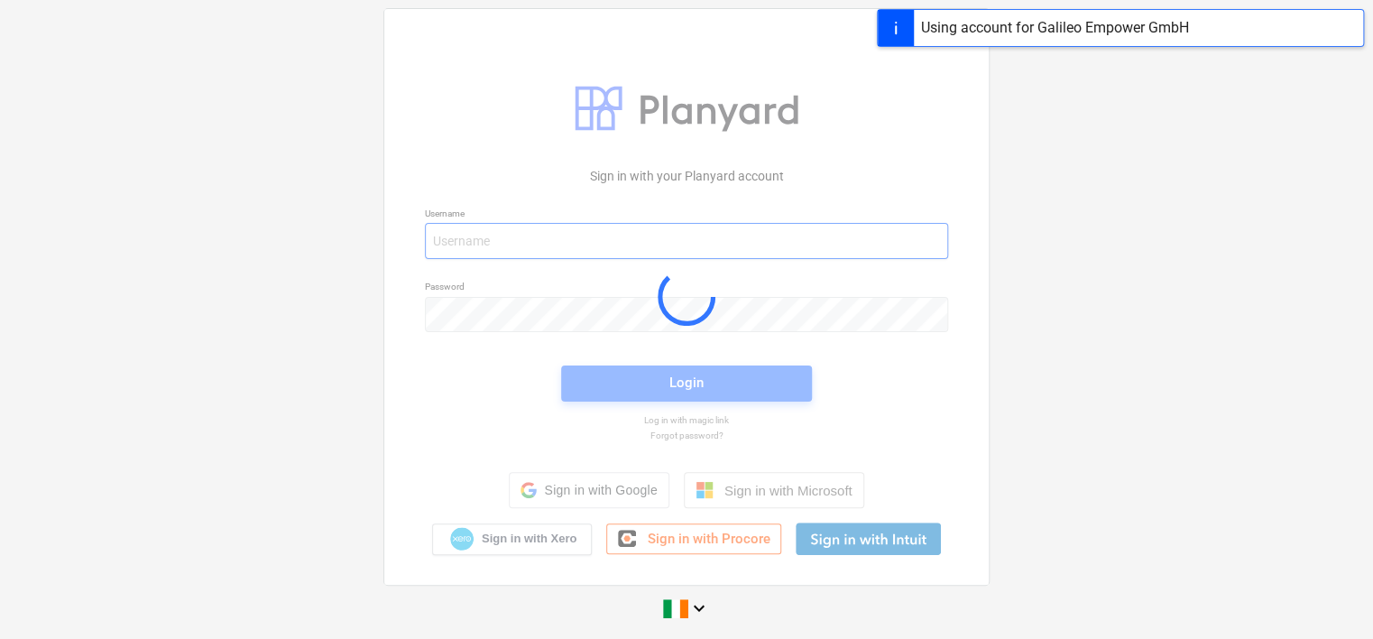
type input "[EMAIL_ADDRESS][DOMAIN_NAME]"
